Goal: Task Accomplishment & Management: Manage account settings

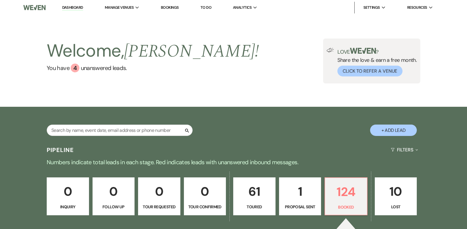
click at [75, 7] on link "Dashboard" at bounding box center [72, 8] width 21 height 6
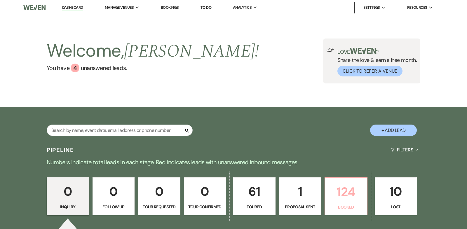
click at [344, 193] on p "124" at bounding box center [345, 192] width 35 height 20
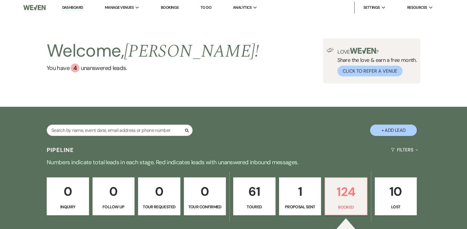
click at [252, 191] on p "61" at bounding box center [254, 192] width 35 height 20
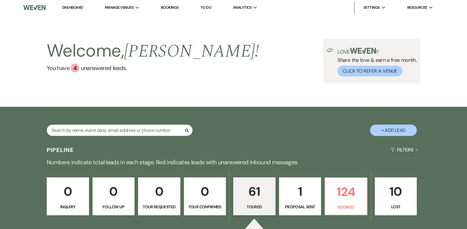
select select "5"
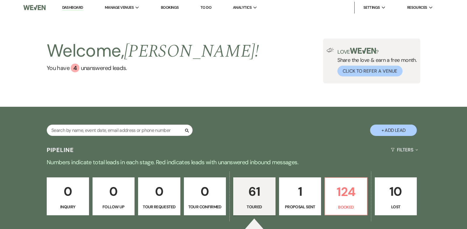
select select "5"
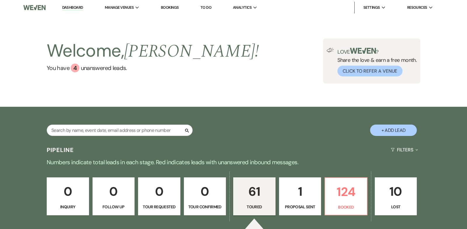
select select "5"
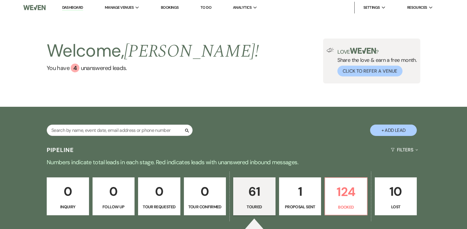
select select "5"
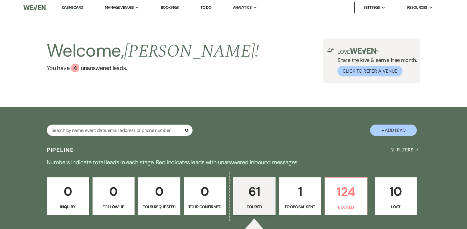
select select "5"
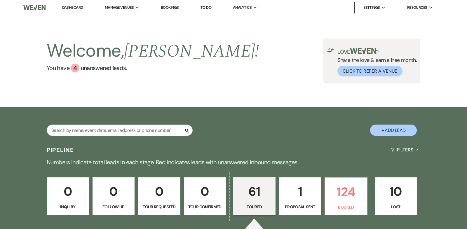
select select "5"
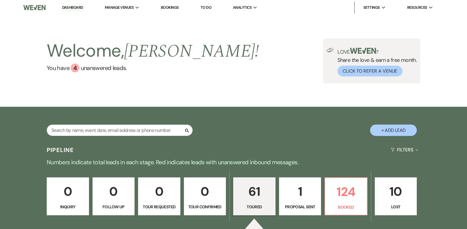
select select "5"
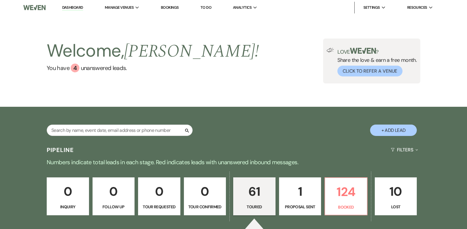
select select "5"
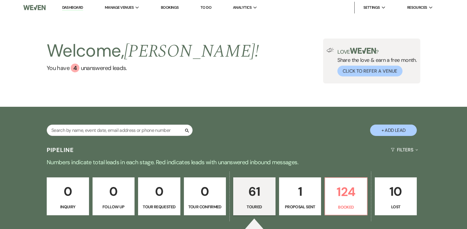
select select "5"
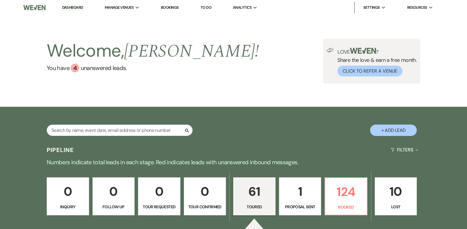
select select "5"
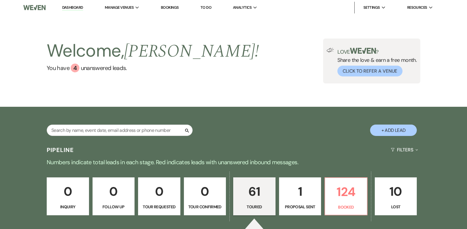
select select "5"
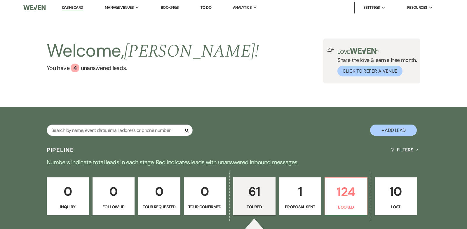
select select "5"
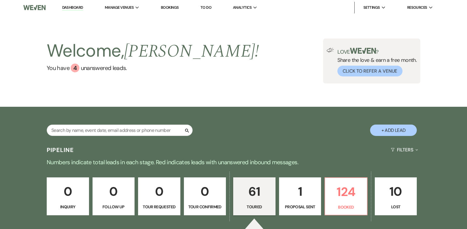
select select "5"
click at [348, 197] on p "124" at bounding box center [345, 192] width 35 height 20
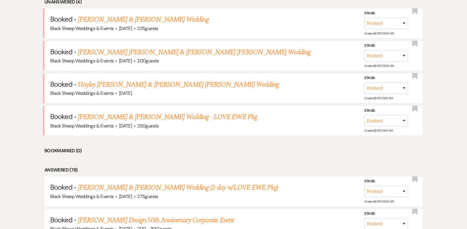
scroll to position [262, 0]
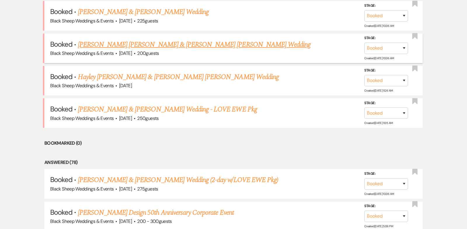
click at [152, 46] on link "[PERSON_NAME] [PERSON_NAME] & [PERSON_NAME] [PERSON_NAME] Wedding" at bounding box center [194, 44] width 233 height 10
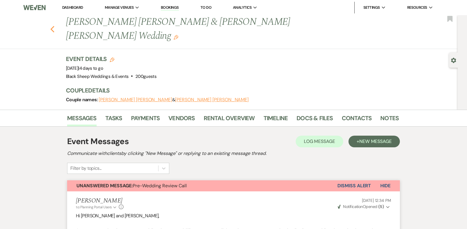
click at [52, 26] on icon "Previous" at bounding box center [52, 29] width 4 height 7
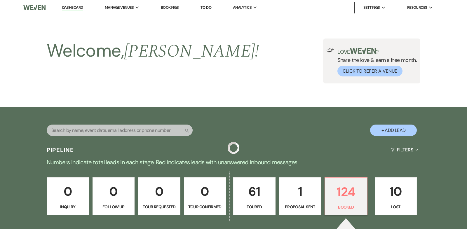
scroll to position [262, 0]
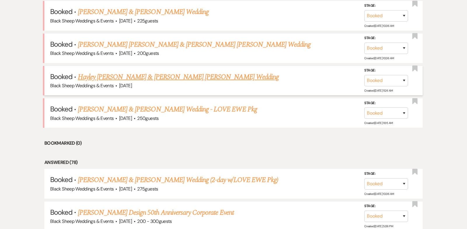
click at [163, 77] on link "Hayley [PERSON_NAME] & [PERSON_NAME] [PERSON_NAME] Wedding" at bounding box center [178, 77] width 201 height 10
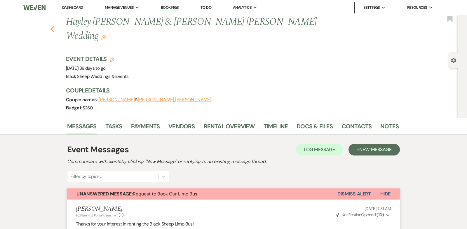
click at [51, 26] on use "button" at bounding box center [52, 29] width 4 height 6
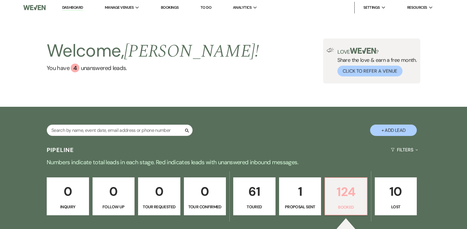
click at [347, 203] on link "124 Booked" at bounding box center [345, 196] width 43 height 38
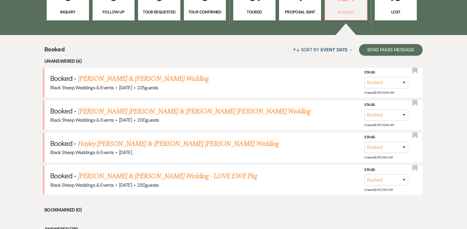
scroll to position [197, 0]
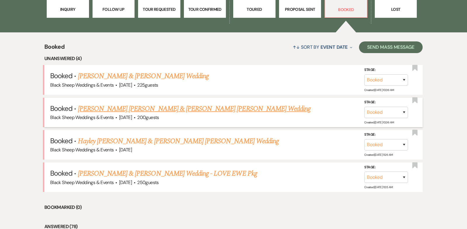
click at [199, 108] on link "[PERSON_NAME] [PERSON_NAME] & [PERSON_NAME] [PERSON_NAME] Wedding" at bounding box center [194, 109] width 233 height 10
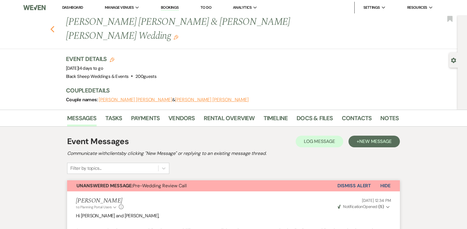
click at [52, 26] on use "button" at bounding box center [52, 29] width 4 height 6
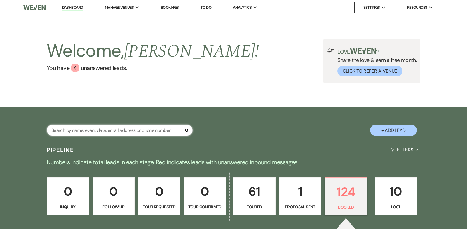
click at [75, 132] on input "text" at bounding box center [120, 130] width 146 height 11
type input "[PERSON_NAME]"
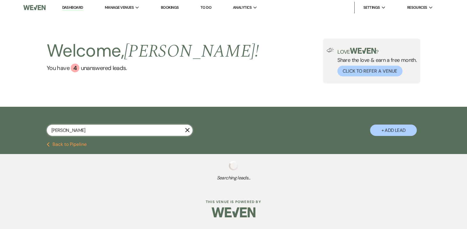
select select "6"
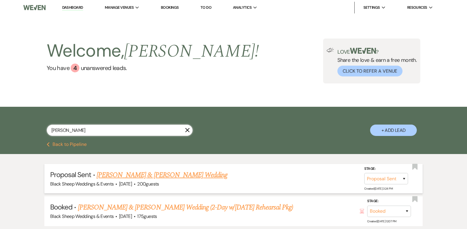
type input "[PERSON_NAME]"
click at [159, 172] on link "[PERSON_NAME] & [PERSON_NAME] Wedding" at bounding box center [162, 175] width 131 height 10
select select "6"
select select "14"
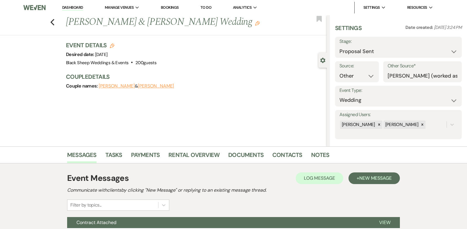
scroll to position [55, 0]
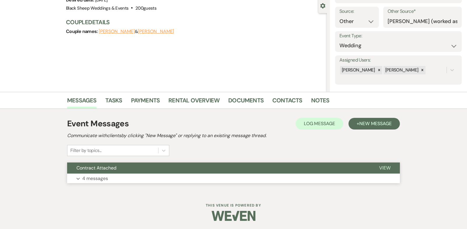
click at [78, 178] on icon "Expand" at bounding box center [77, 179] width 3 height 2
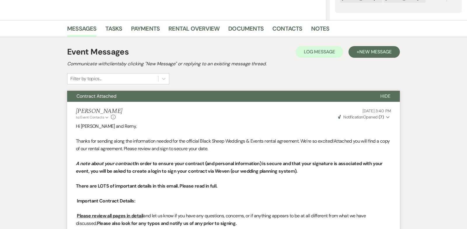
scroll to position [126, 0]
click at [142, 29] on link "Payments" at bounding box center [145, 30] width 29 height 13
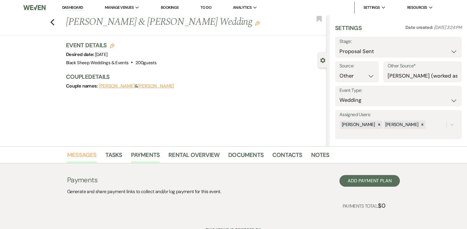
click at [83, 153] on link "Messages" at bounding box center [81, 156] width 29 height 13
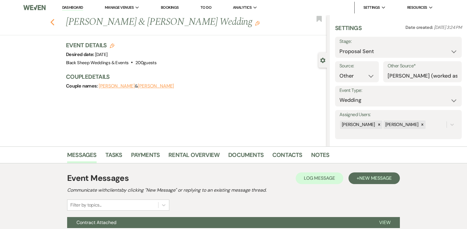
click at [52, 21] on use "button" at bounding box center [52, 22] width 4 height 6
select select "6"
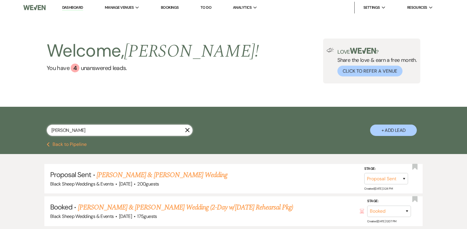
drag, startPoint x: 52, startPoint y: 129, endPoint x: 0, endPoint y: 129, distance: 52.5
click at [0, 129] on div "[PERSON_NAME] X + Add Lead" at bounding box center [233, 124] width 467 height 35
click at [76, 130] on input "text" at bounding box center [120, 130] width 146 height 11
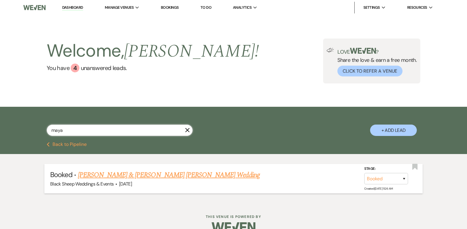
type input "maya"
click at [146, 177] on link "[PERSON_NAME] & [PERSON_NAME] [PERSON_NAME] Wedding" at bounding box center [169, 175] width 182 height 10
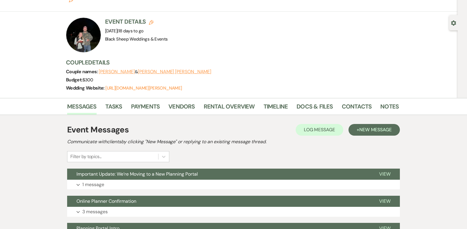
scroll to position [38, 0]
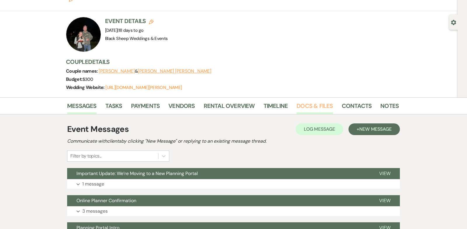
click at [307, 101] on link "Docs & Files" at bounding box center [314, 107] width 36 height 13
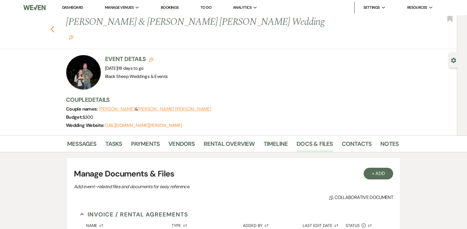
click at [52, 26] on icon "Previous" at bounding box center [52, 29] width 4 height 7
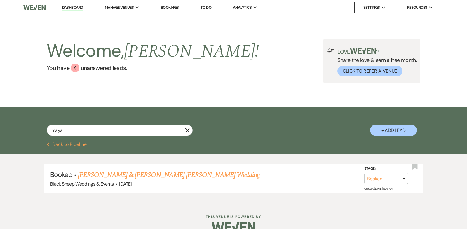
click at [75, 8] on link "Dashboard" at bounding box center [72, 8] width 21 height 6
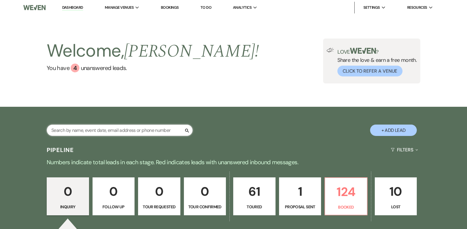
click at [93, 130] on input "text" at bounding box center [120, 130] width 146 height 11
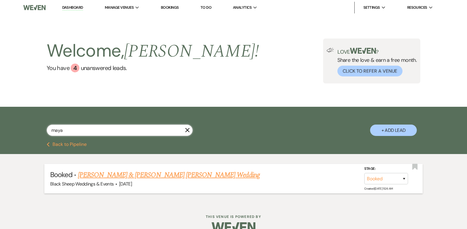
type input "maya"
click at [173, 176] on link "[PERSON_NAME] & [PERSON_NAME] [PERSON_NAME] Wedding" at bounding box center [169, 175] width 182 height 10
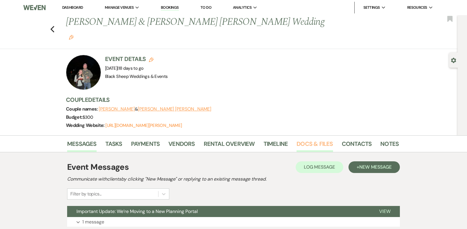
click at [304, 139] on link "Docs & Files" at bounding box center [314, 145] width 36 height 13
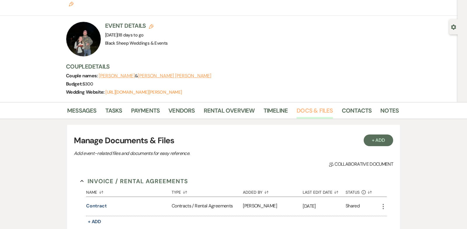
scroll to position [39, 0]
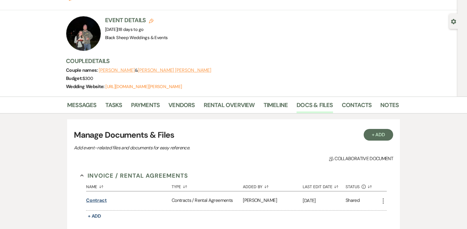
click at [101, 197] on button "Contract" at bounding box center [96, 200] width 21 height 7
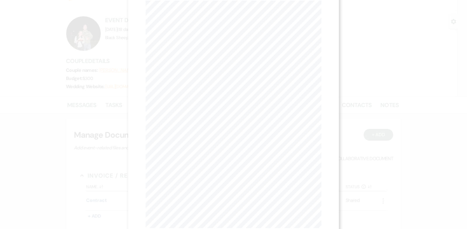
scroll to position [0, 0]
click at [319, 16] on use "button" at bounding box center [318, 15] width 5 height 5
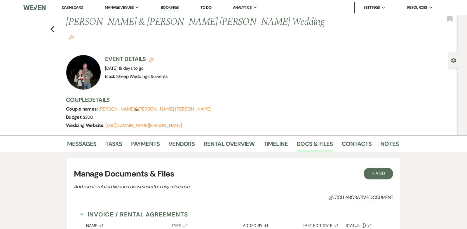
click at [55, 21] on div "Previous [PERSON_NAME] & [PERSON_NAME] [PERSON_NAME] Wedding Edit Bookmark" at bounding box center [227, 32] width 460 height 34
